Goal: Information Seeking & Learning: Check status

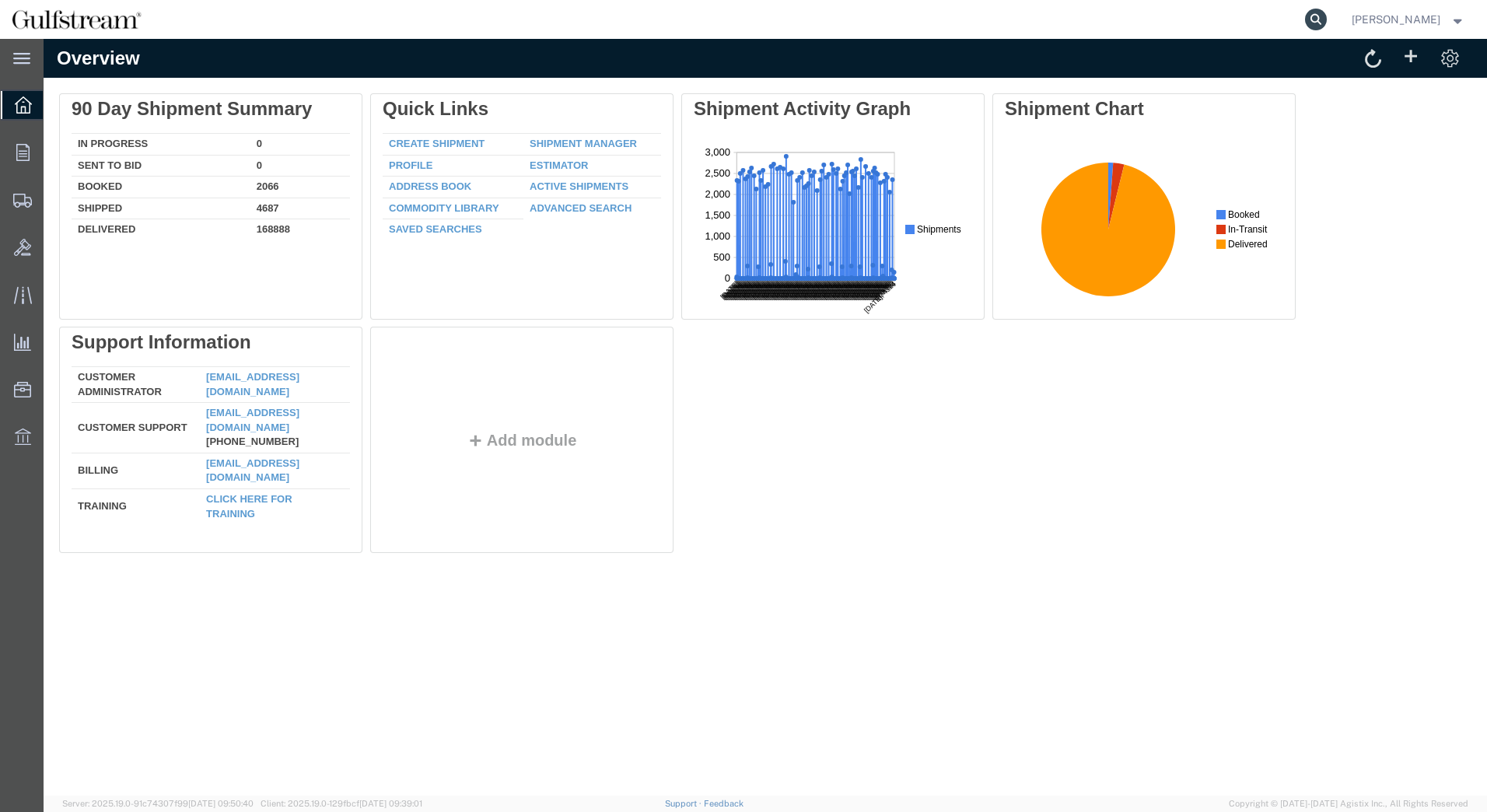
click at [1327, 16] on icon at bounding box center [1316, 19] width 22 height 22
click at [1058, 23] on input "search" at bounding box center [1069, 19] width 473 height 37
paste input "441533801336"
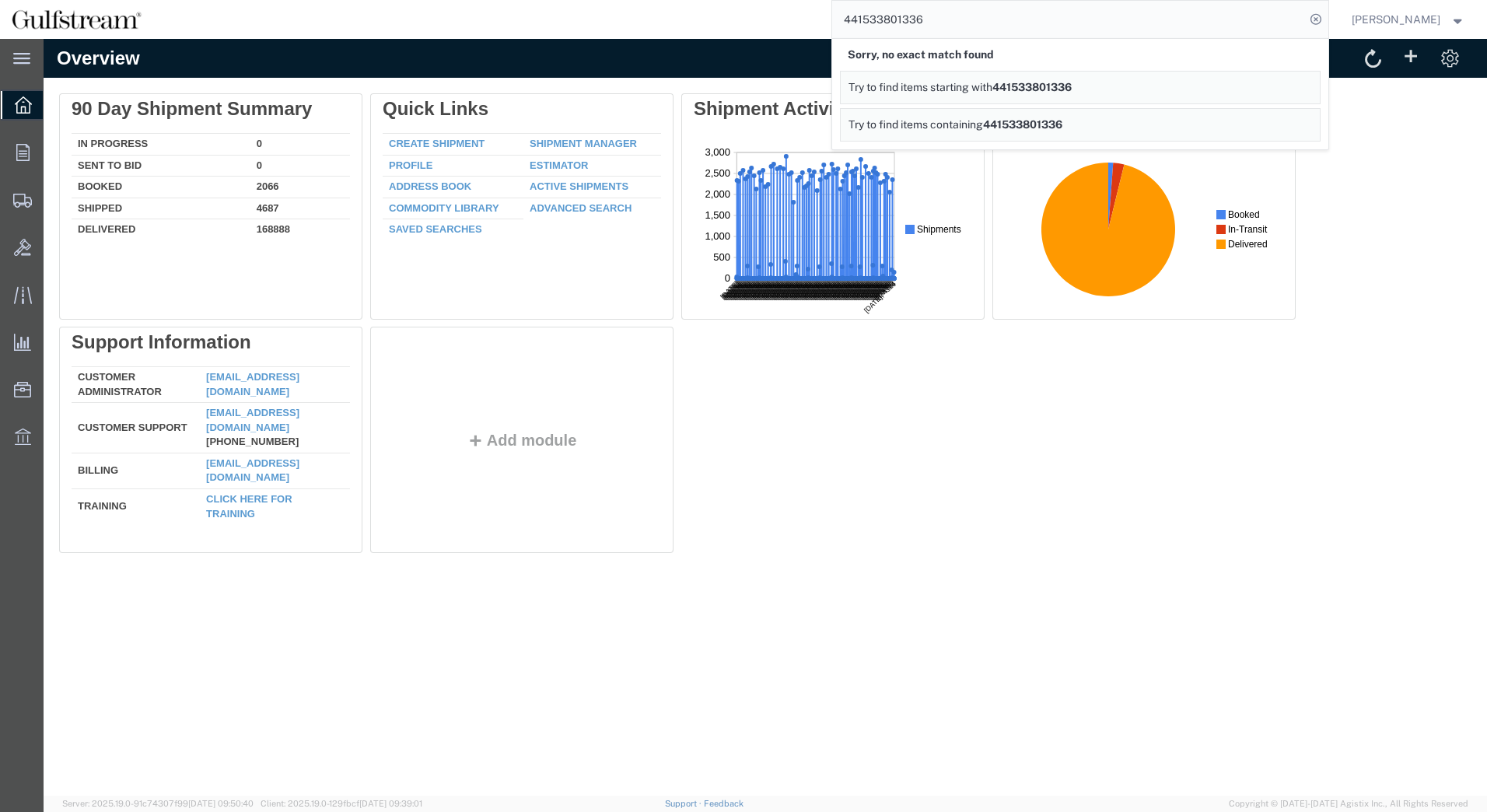
click at [1179, 24] on input "441533801336" at bounding box center [1069, 19] width 473 height 37
type input "441533801336"
drag, startPoint x: 964, startPoint y: 16, endPoint x: 856, endPoint y: 22, distance: 108.2
click at [856, 22] on input "441533801336" at bounding box center [1069, 19] width 473 height 37
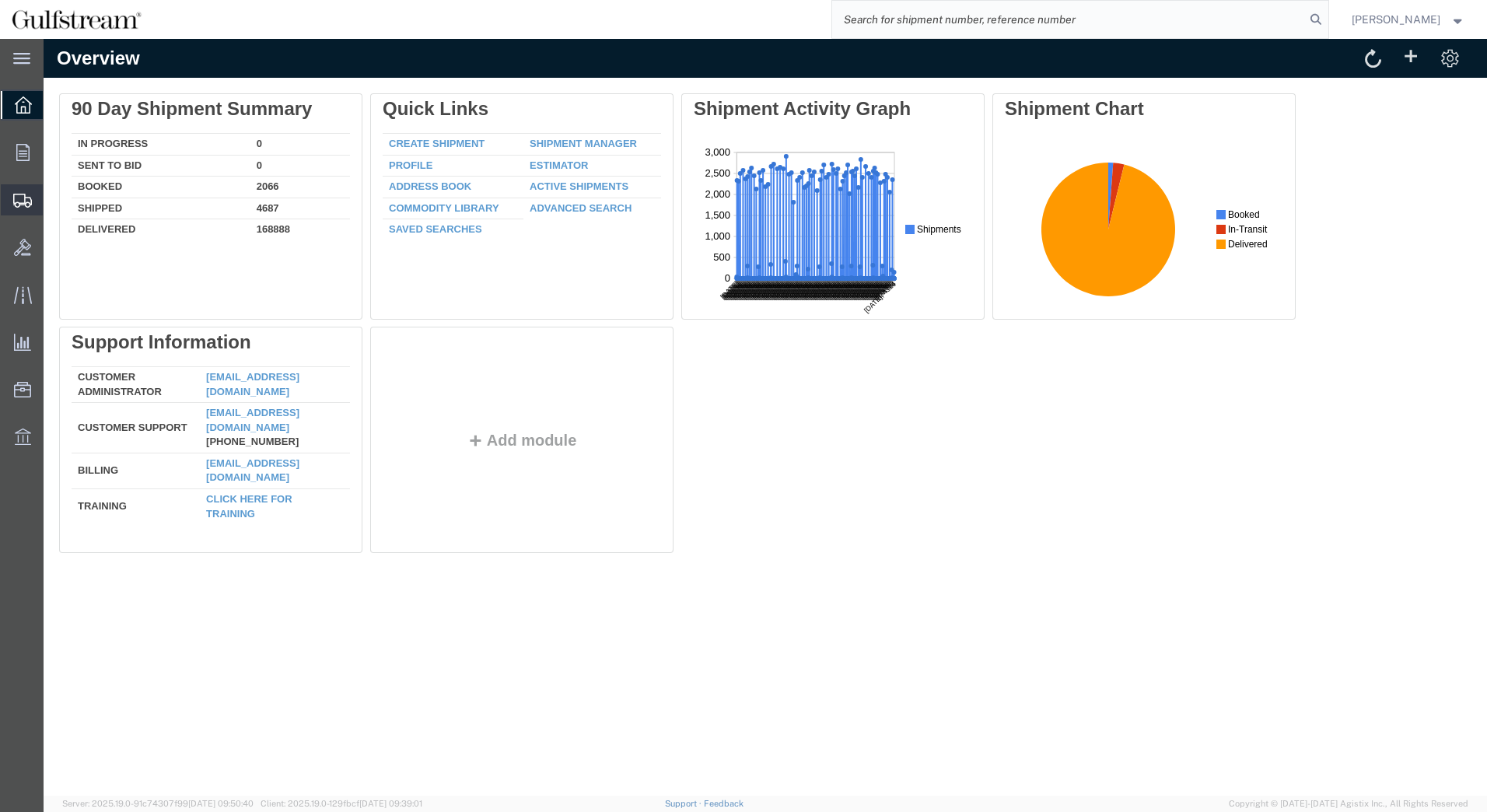
click at [53, 193] on span "Shipments" at bounding box center [48, 200] width 11 height 31
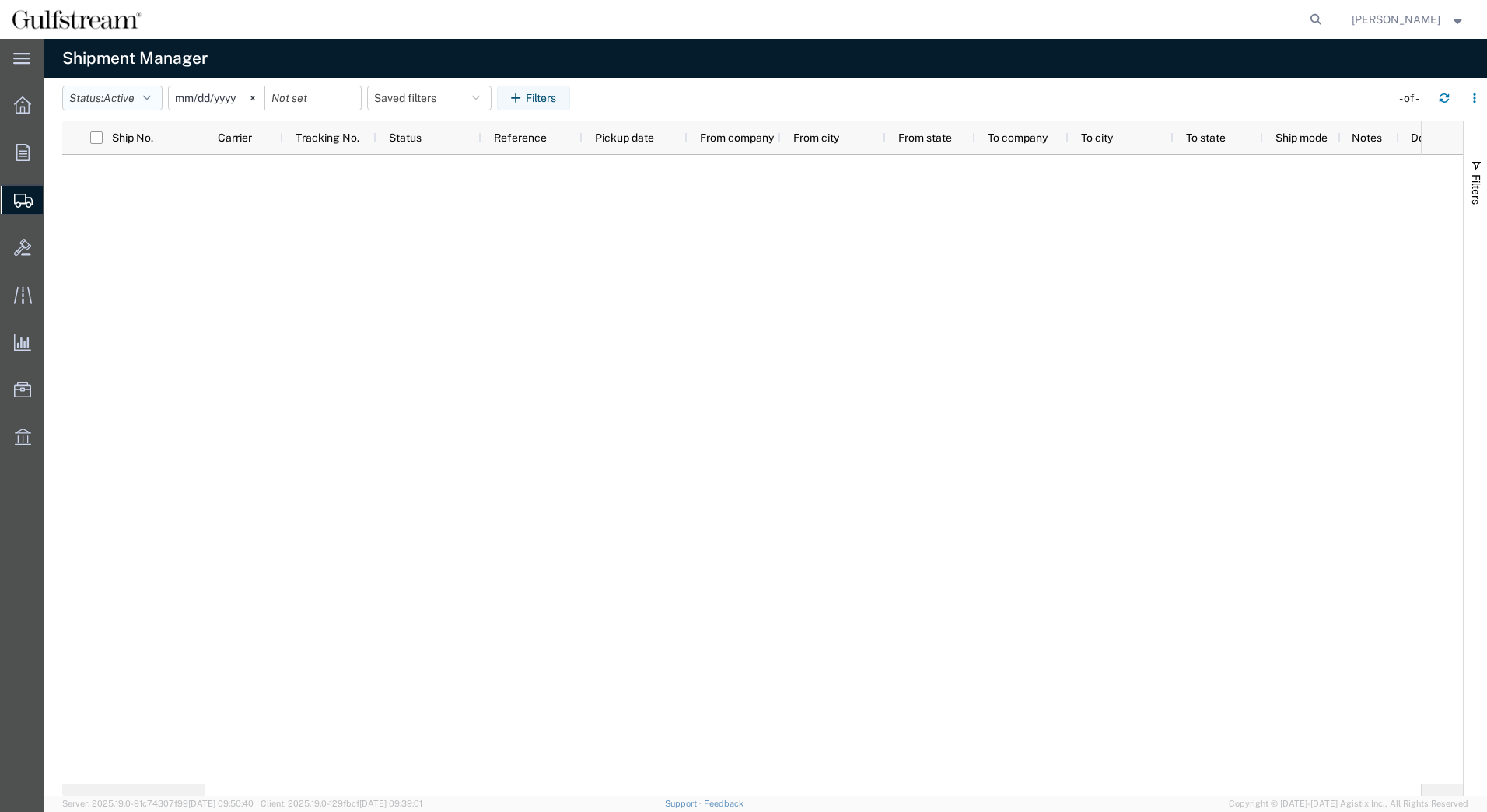
click at [151, 100] on icon "button" at bounding box center [146, 98] width 7 height 11
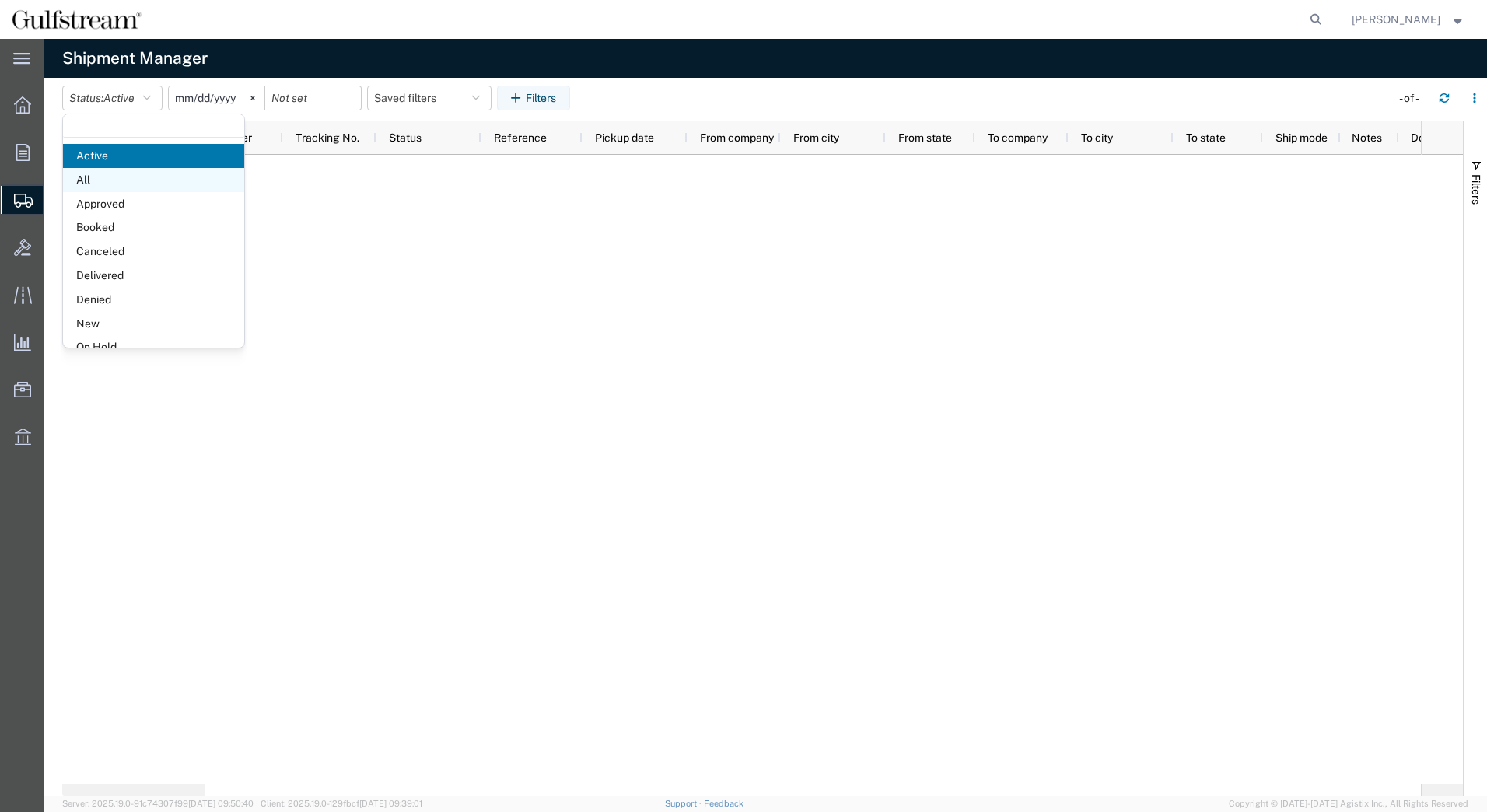
click at [95, 177] on span "All" at bounding box center [154, 180] width 181 height 24
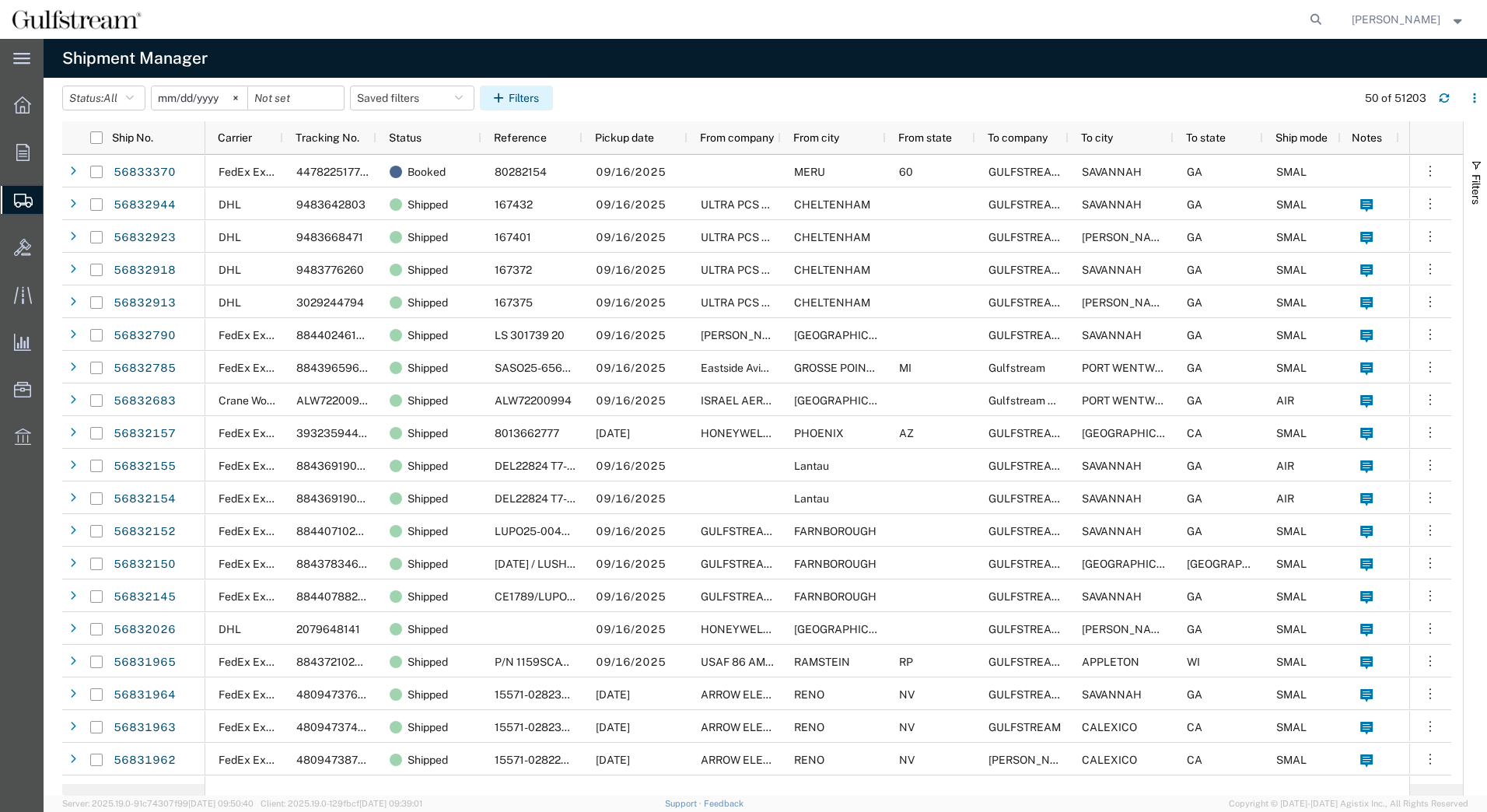
click at [530, 101] on button "Filters" at bounding box center [516, 98] width 73 height 25
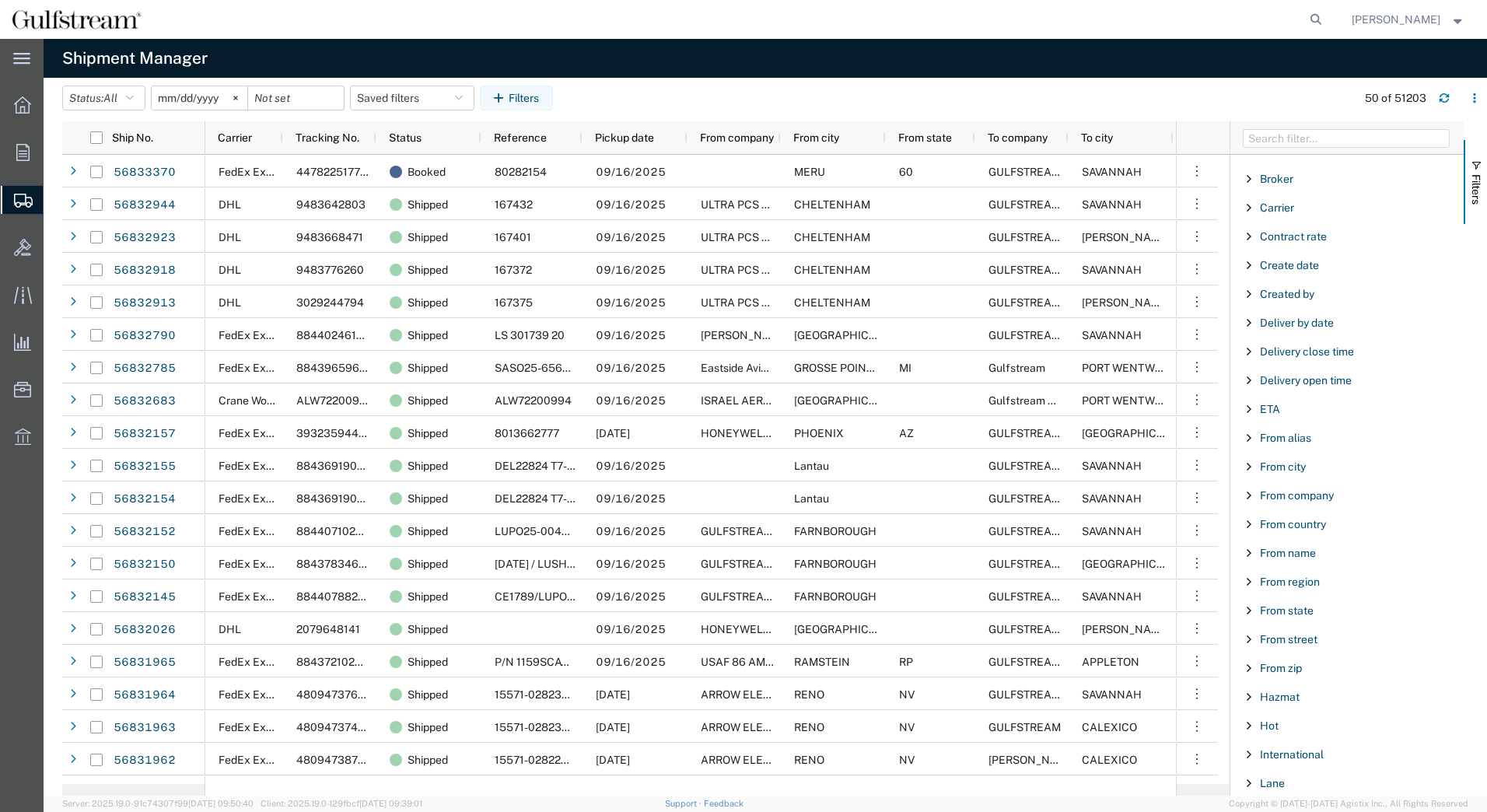
scroll to position [233, 0]
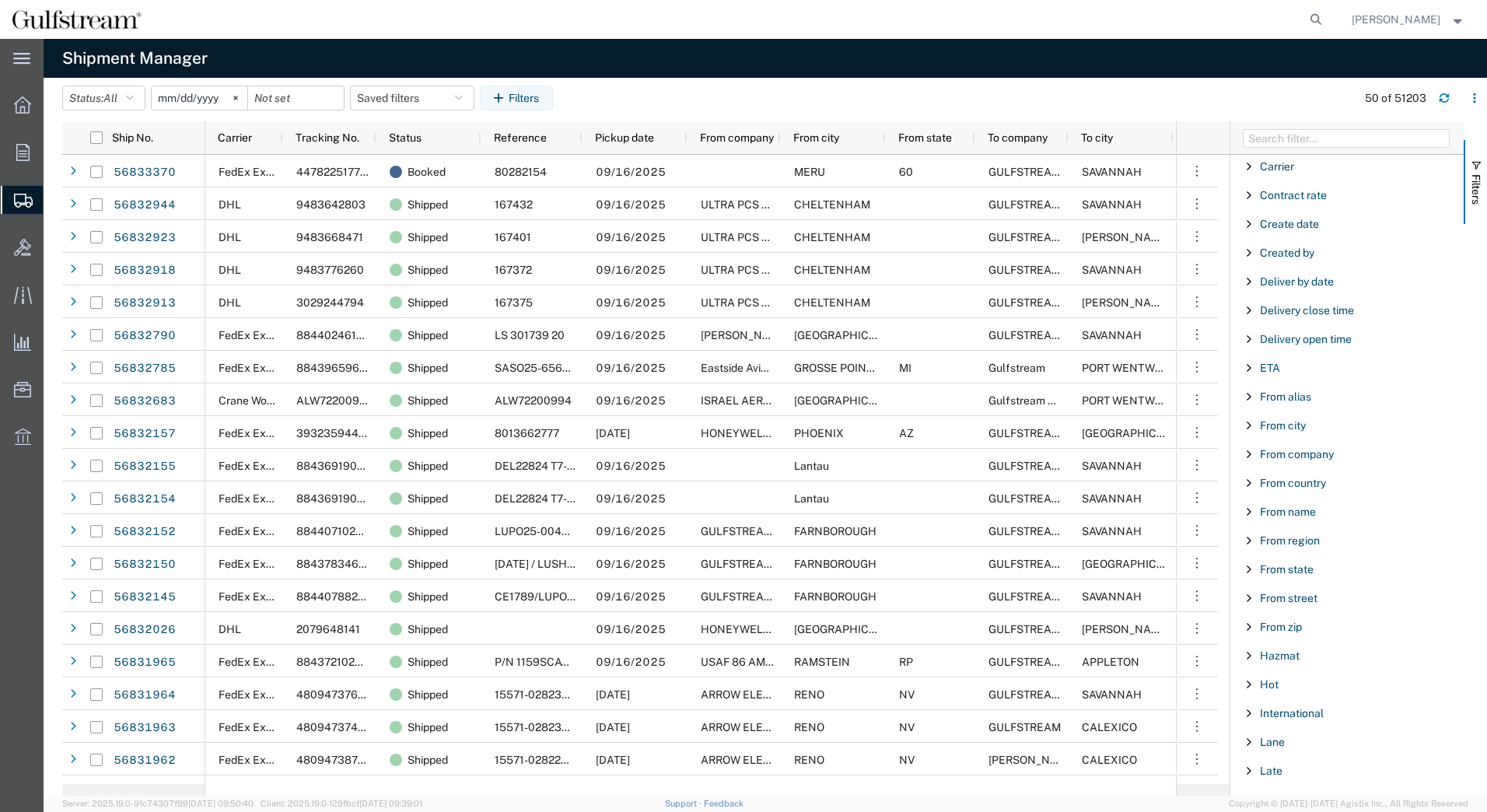
click at [1251, 428] on span "Filter List 66 Filters" at bounding box center [1249, 425] width 12 height 12
click at [1279, 487] on input "Filter Value" at bounding box center [1352, 490] width 204 height 19
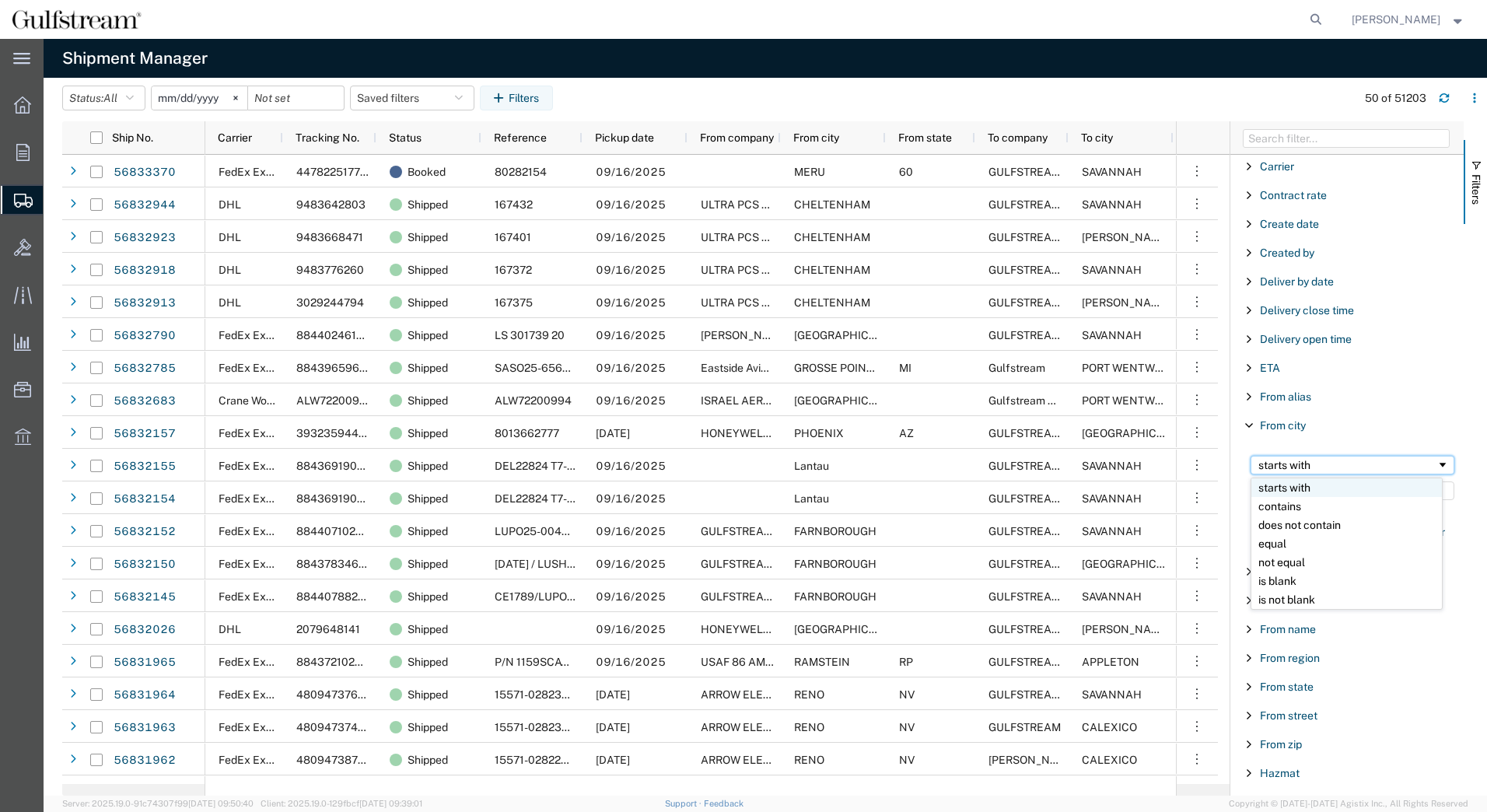
click at [1356, 462] on div "starts with" at bounding box center [1347, 465] width 178 height 12
click at [1275, 493] on input "Filter Value" at bounding box center [1352, 490] width 204 height 19
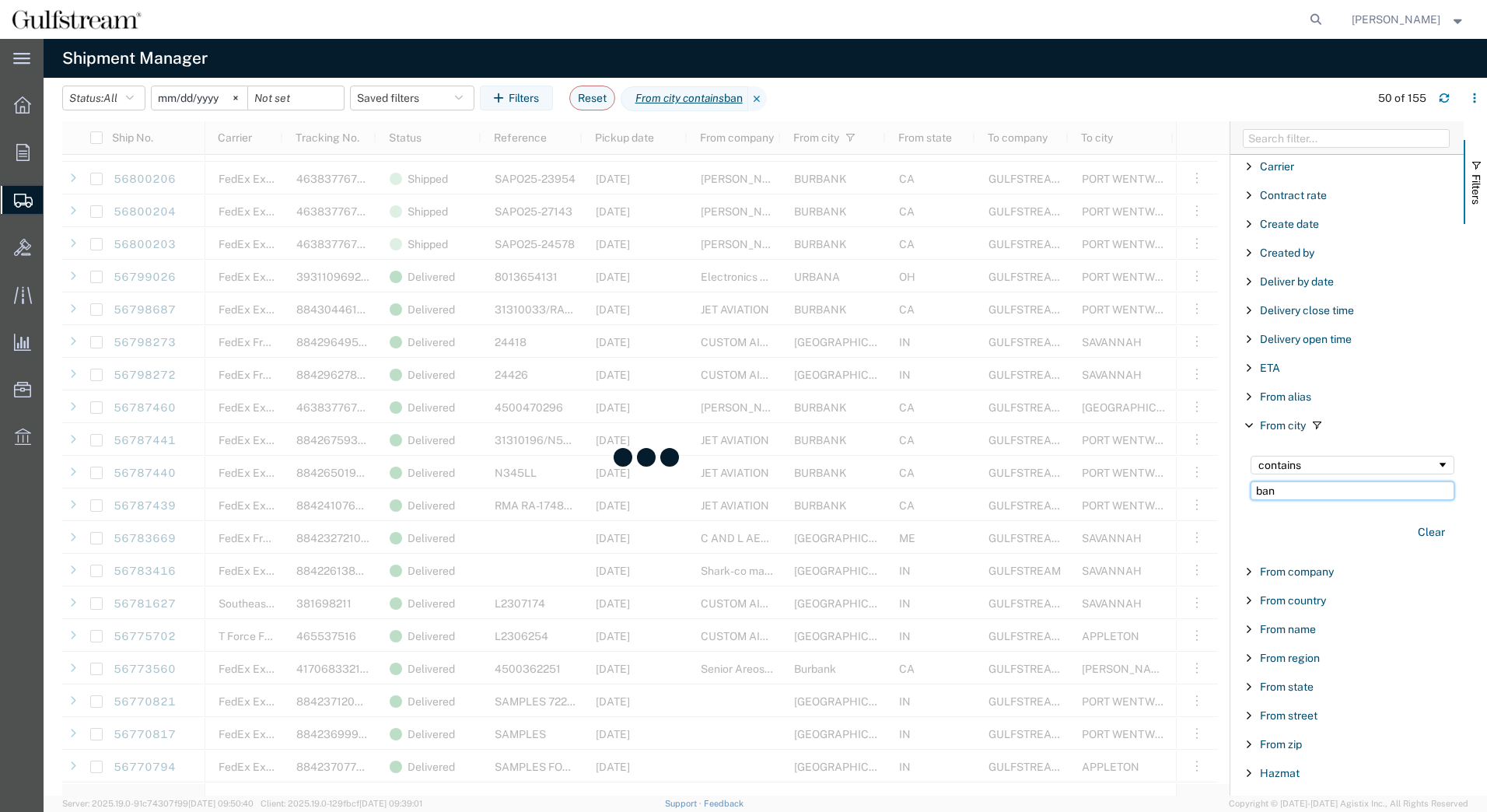
scroll to position [763, 0]
click at [1295, 493] on input "ban" at bounding box center [1352, 490] width 204 height 19
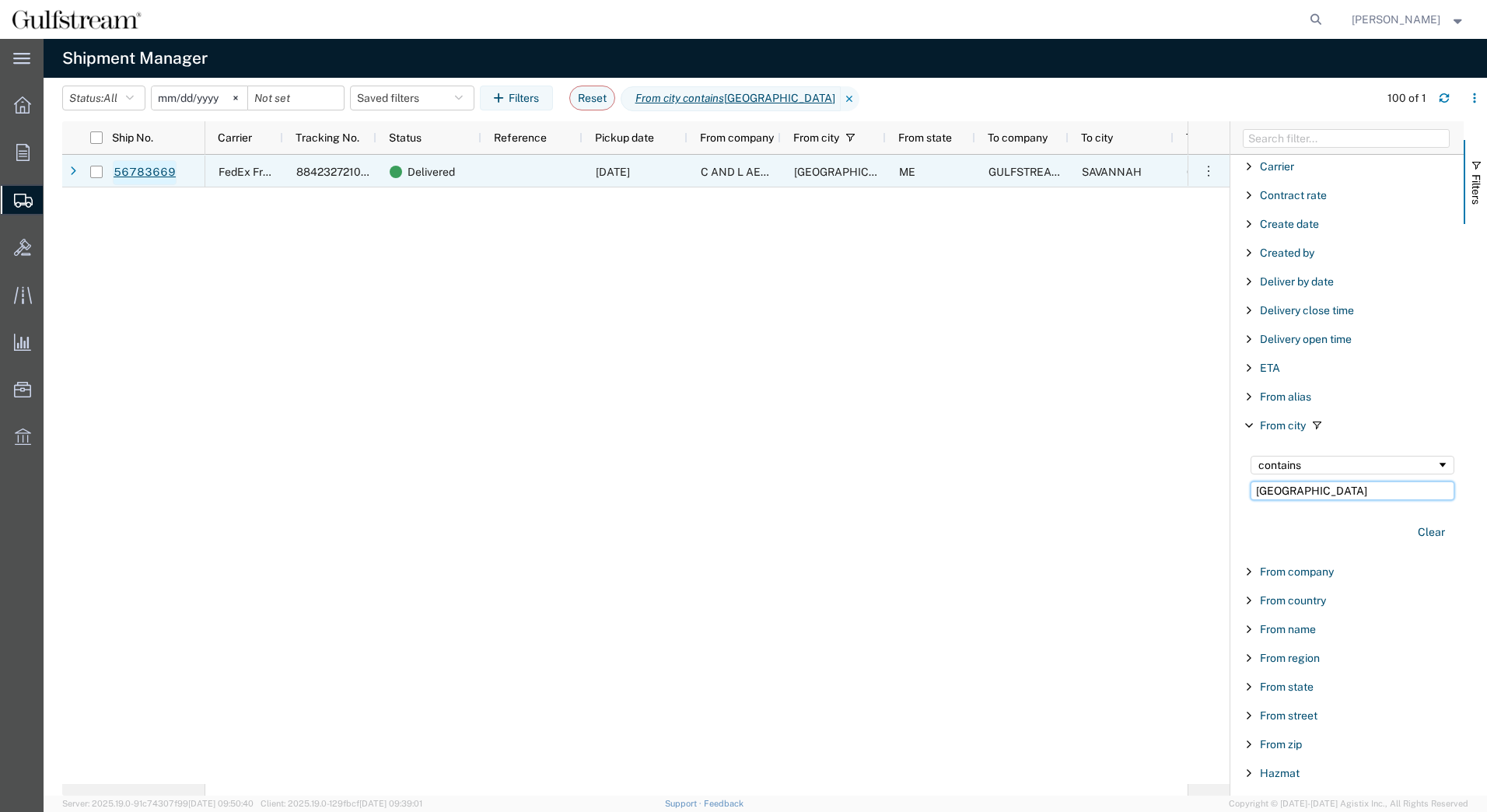
type input "[GEOGRAPHIC_DATA]"
click at [142, 168] on link "56783669" at bounding box center [145, 172] width 64 height 25
